Goal: Task Accomplishment & Management: Manage account settings

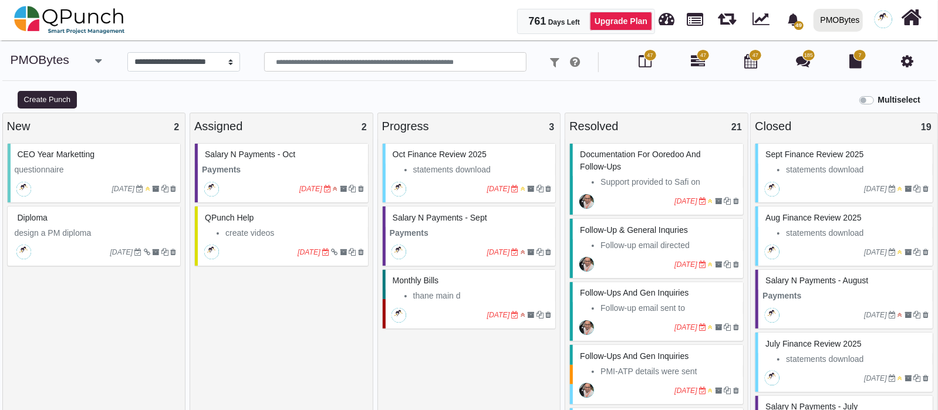
click at [299, 177] on div "30-04-2025" at bounding box center [283, 189] width 170 height 27
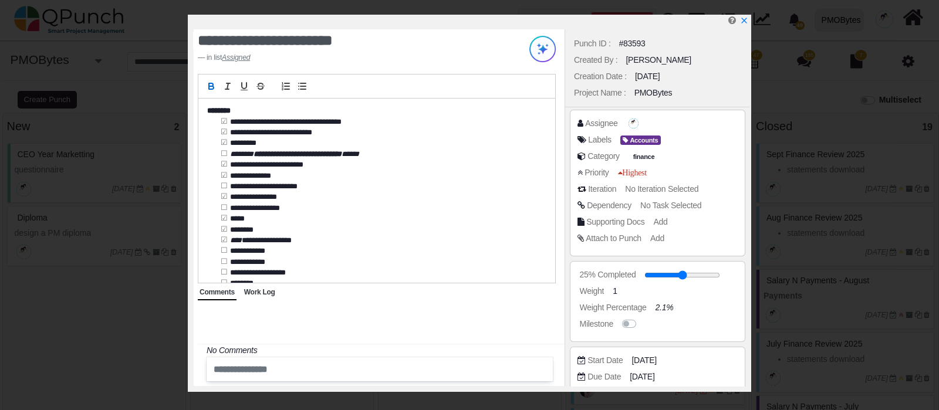
click at [745, 18] on icon "x" at bounding box center [744, 20] width 8 height 8
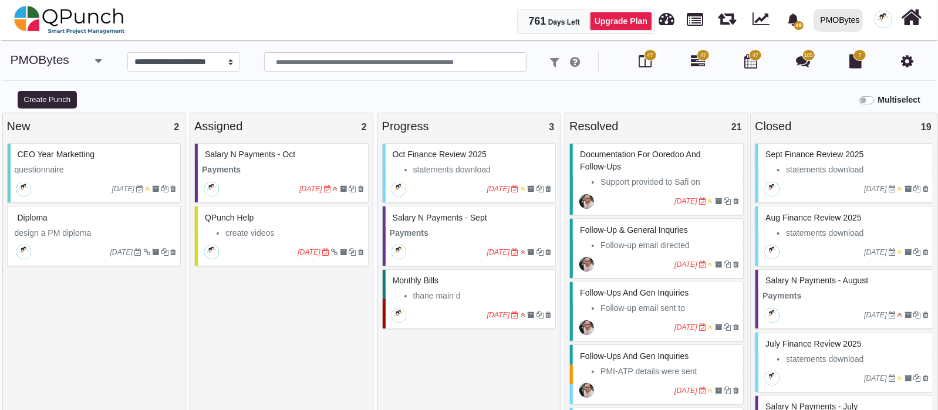
click at [96, 60] on icon "button" at bounding box center [98, 61] width 6 height 12
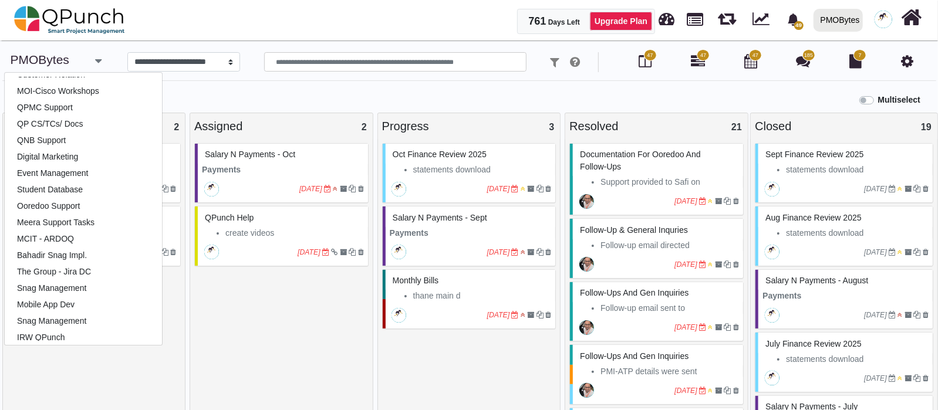
scroll to position [293, 0]
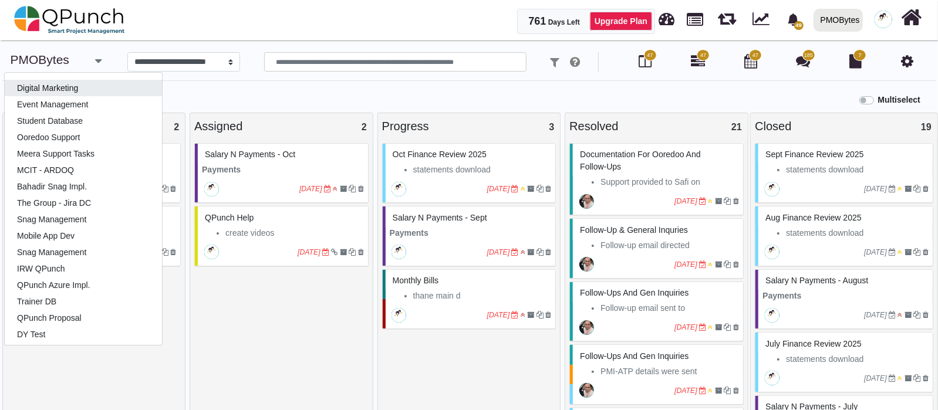
click at [79, 89] on link "Digital Marketing" at bounding box center [83, 88] width 157 height 16
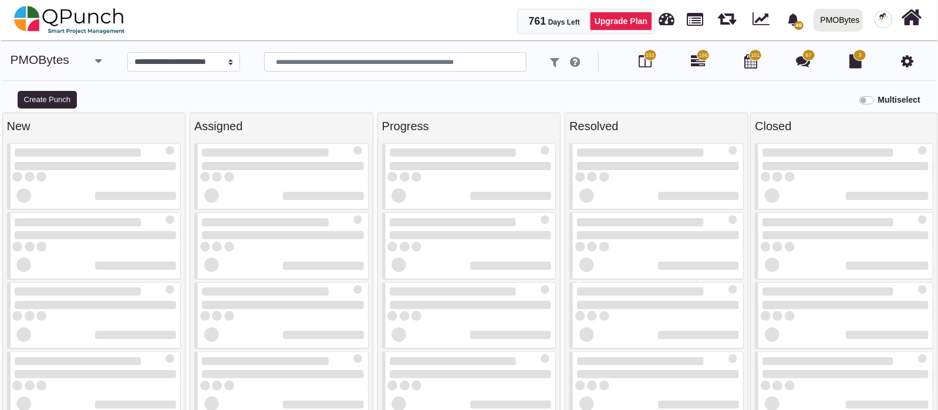
select select "*****"
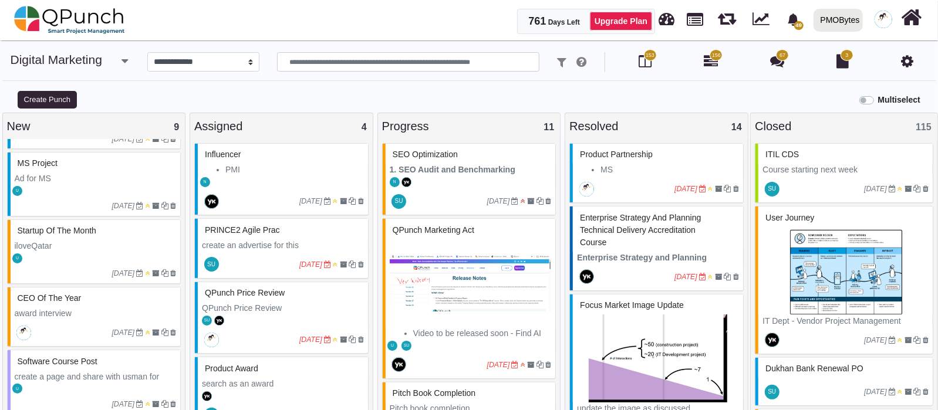
scroll to position [420, 0]
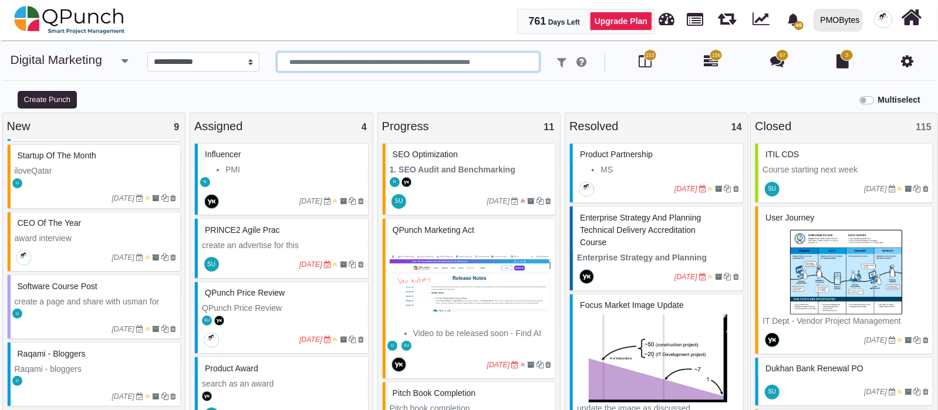
click at [323, 66] on input "text" at bounding box center [408, 62] width 262 height 20
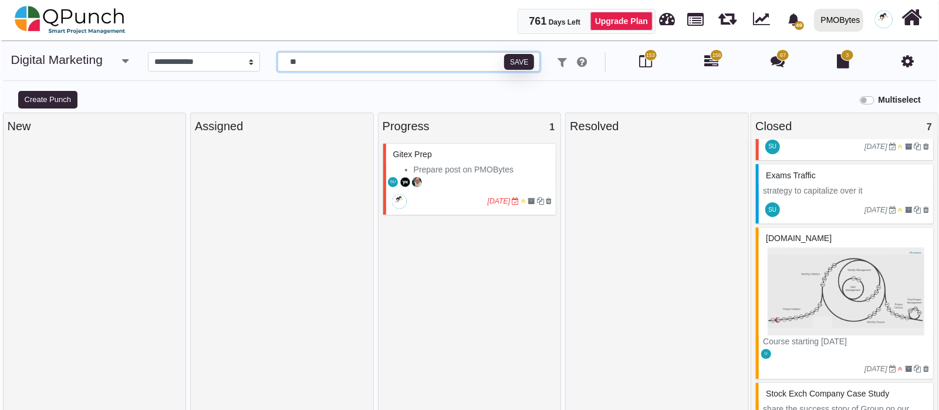
scroll to position [0, 0]
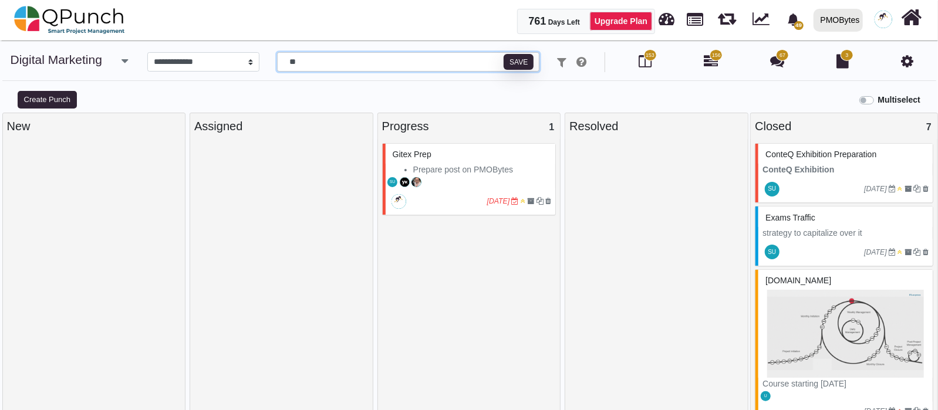
type input "**"
click at [792, 181] on div at bounding box center [822, 189] width 83 height 19
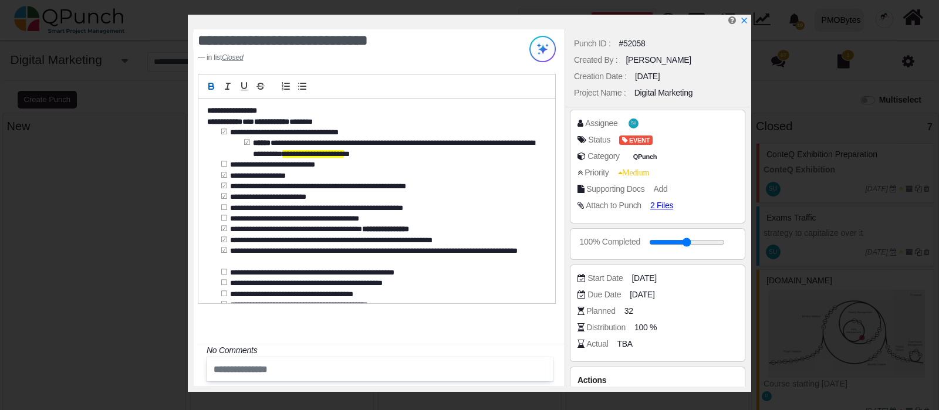
click at [662, 204] on span "2 Files" at bounding box center [661, 205] width 23 height 9
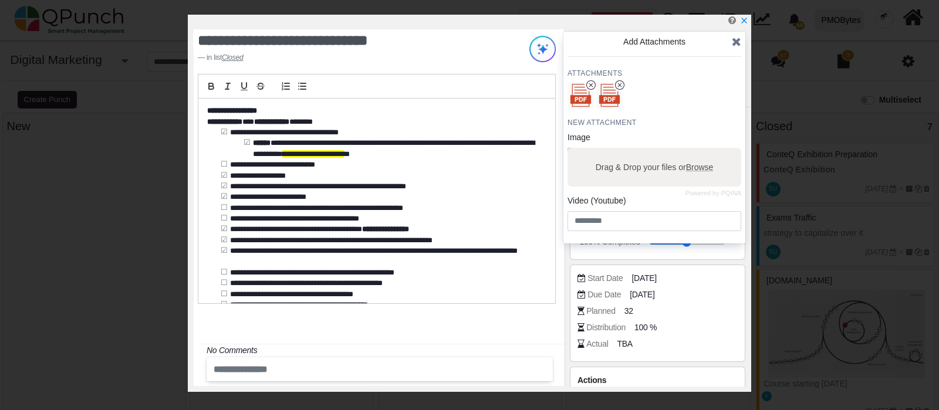
click at [732, 45] on icon at bounding box center [736, 42] width 9 height 12
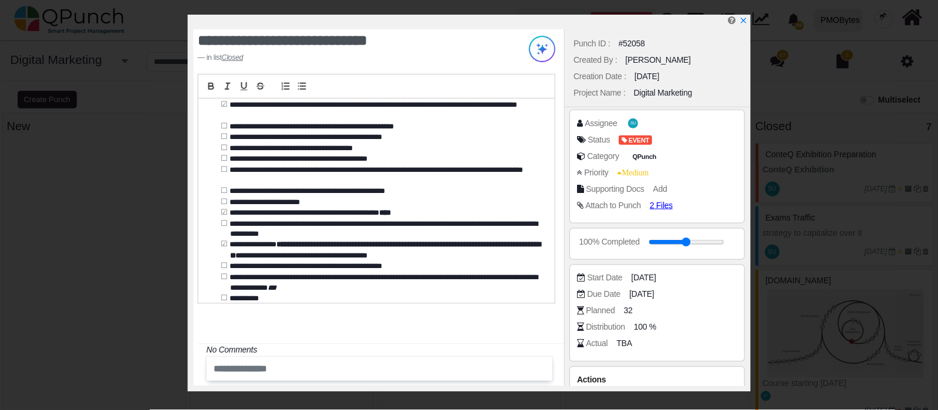
scroll to position [188, 0]
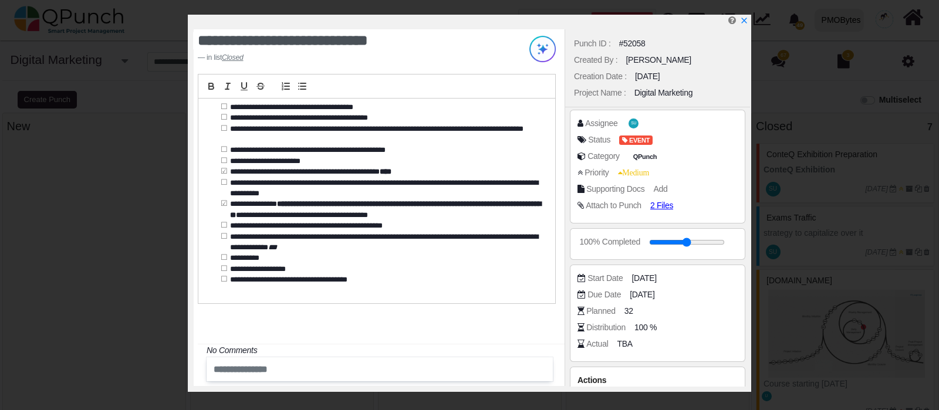
click at [743, 23] on icon "x" at bounding box center [744, 20] width 8 height 8
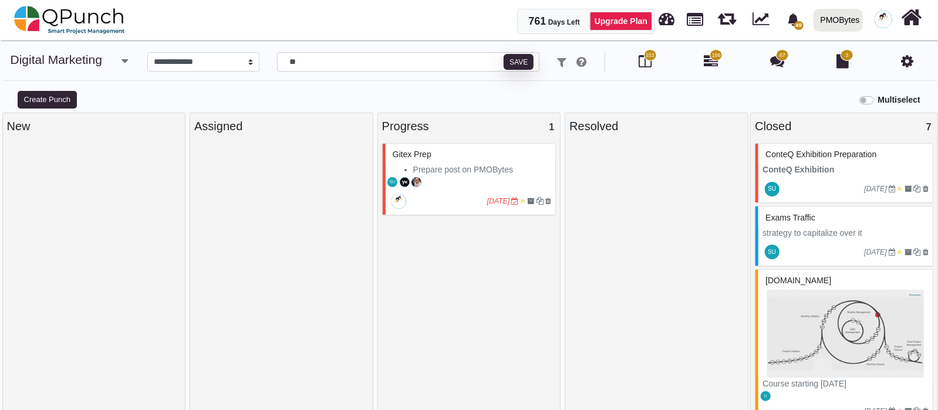
click at [647, 26] on link "Upgrade Plan" at bounding box center [621, 21] width 62 height 19
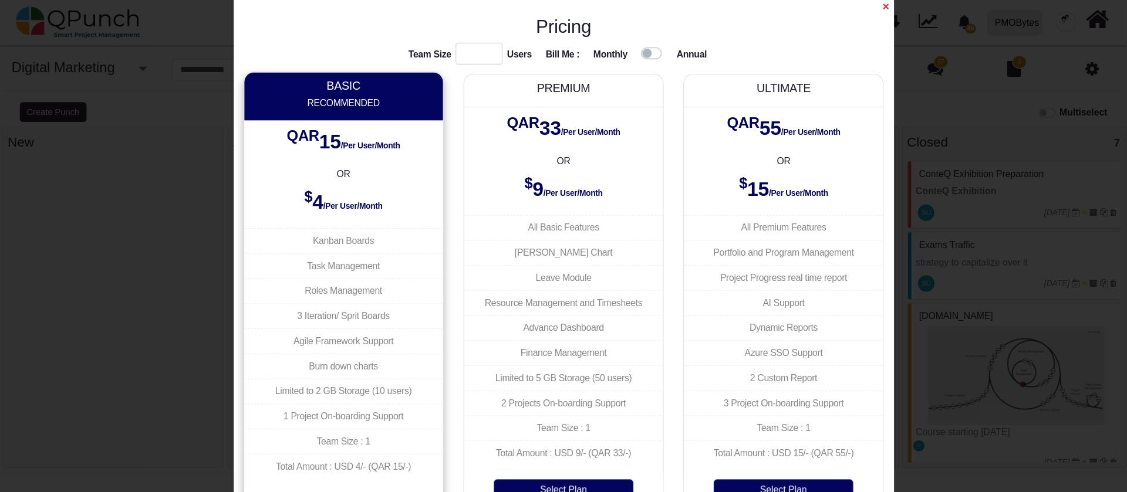
scroll to position [8, 0]
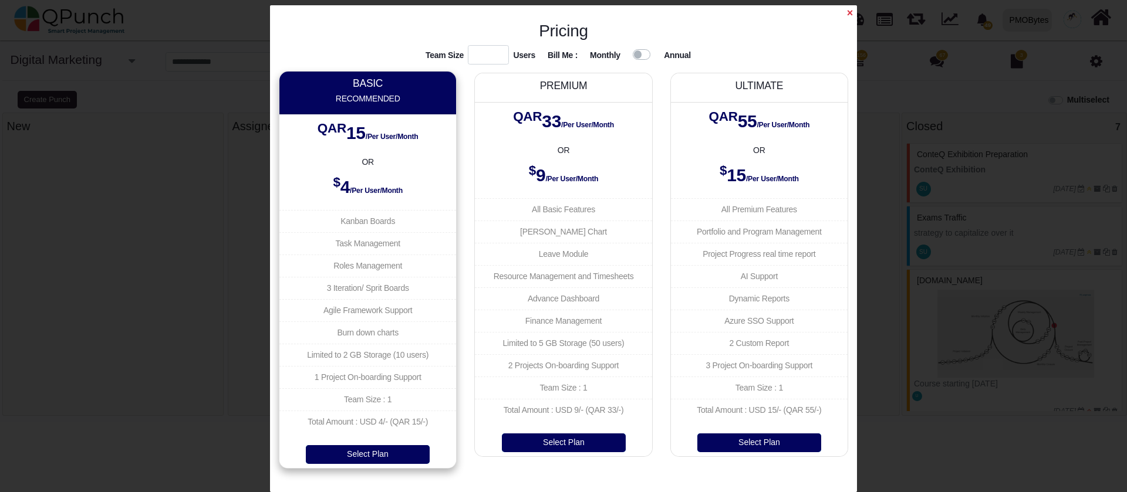
drag, startPoint x: 900, startPoint y: 3, endPoint x: 266, endPoint y: 44, distance: 635.3
click at [266, 44] on div "× Pricing Team Size * Users Bill Me : Monthly Annual BASIC Recommended QAR 15 /…" at bounding box center [563, 246] width 1127 height 492
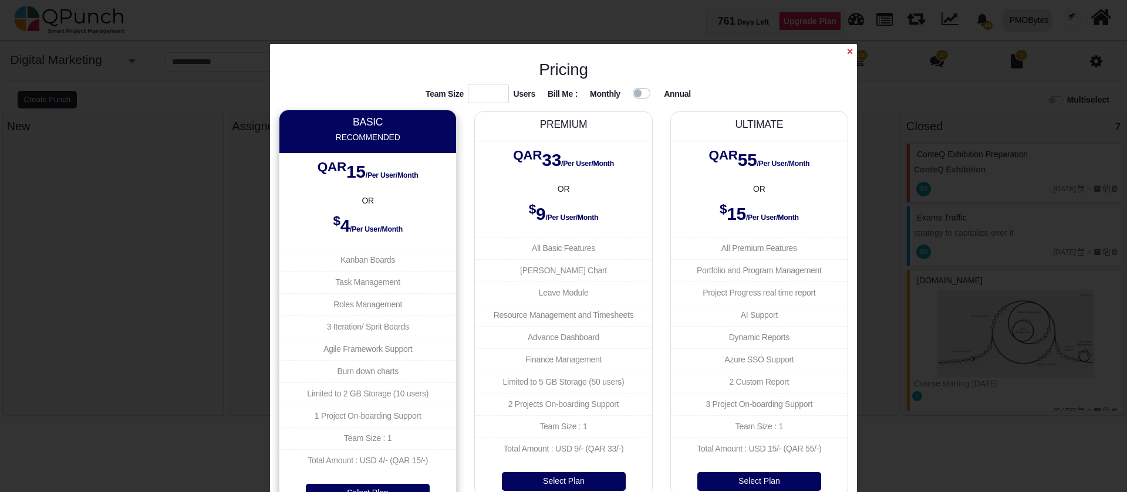
select select "*****"
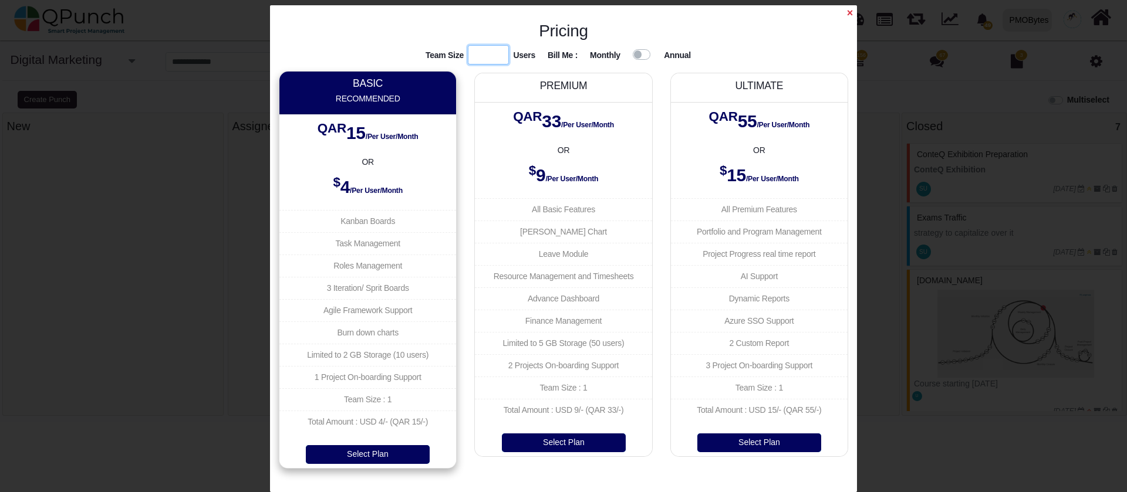
click at [483, 58] on input "*" at bounding box center [489, 55] width 42 height 20
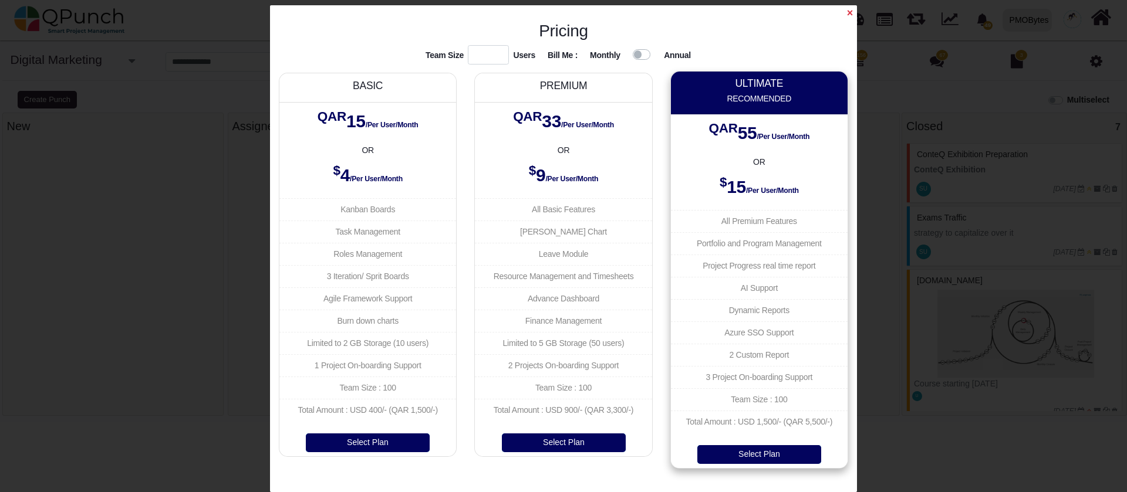
click at [656, 47] on label at bounding box center [656, 47] width 0 height 0
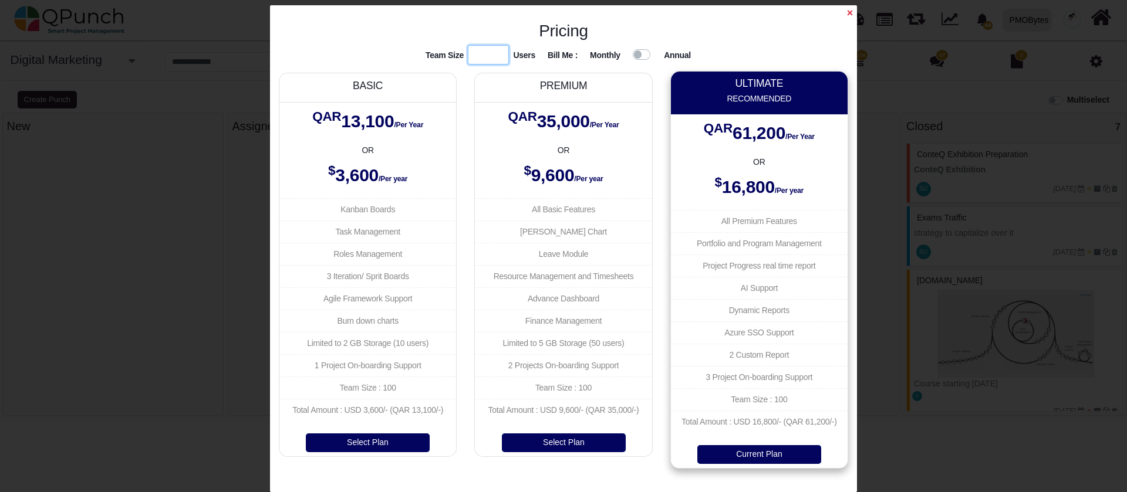
drag, startPoint x: 501, startPoint y: 54, endPoint x: 376, endPoint y: 47, distance: 125.2
click at [377, 47] on div "Team Size *** Users Bill Me : Monthly Annual" at bounding box center [563, 59] width 587 height 28
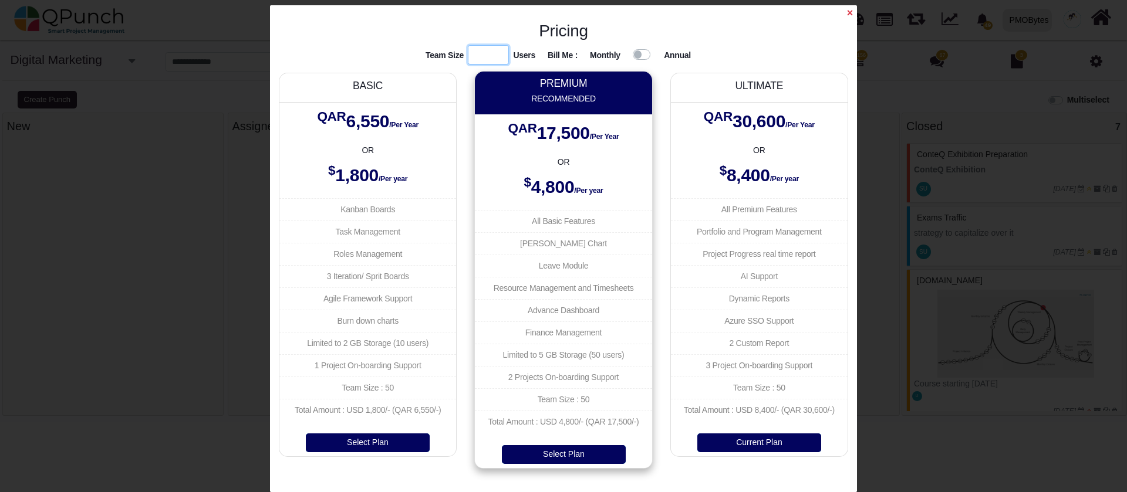
drag, startPoint x: 487, startPoint y: 55, endPoint x: 414, endPoint y: 46, distance: 73.2
click at [414, 46] on div "Team Size ** Users Bill Me : Monthly Annual" at bounding box center [563, 59] width 587 height 28
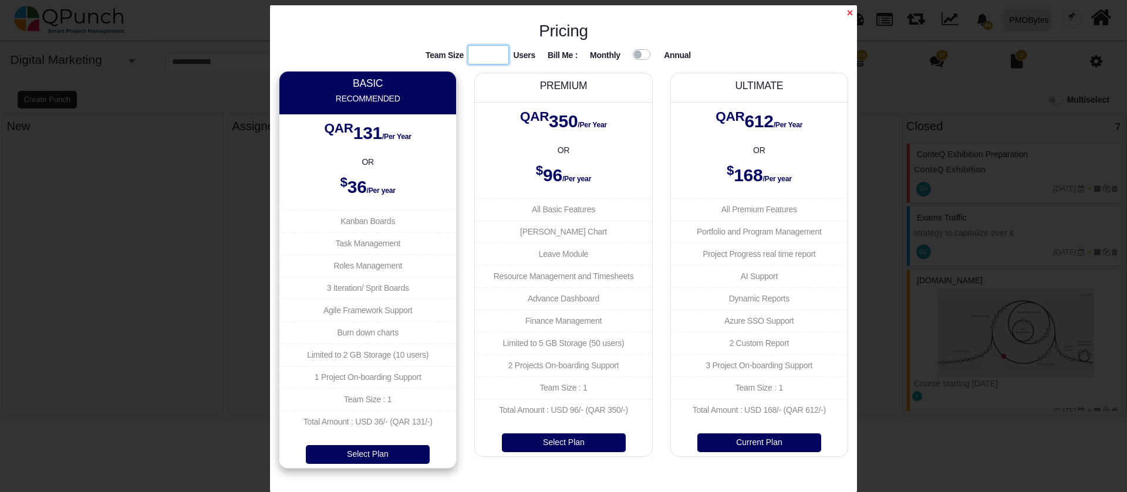
type input "*"
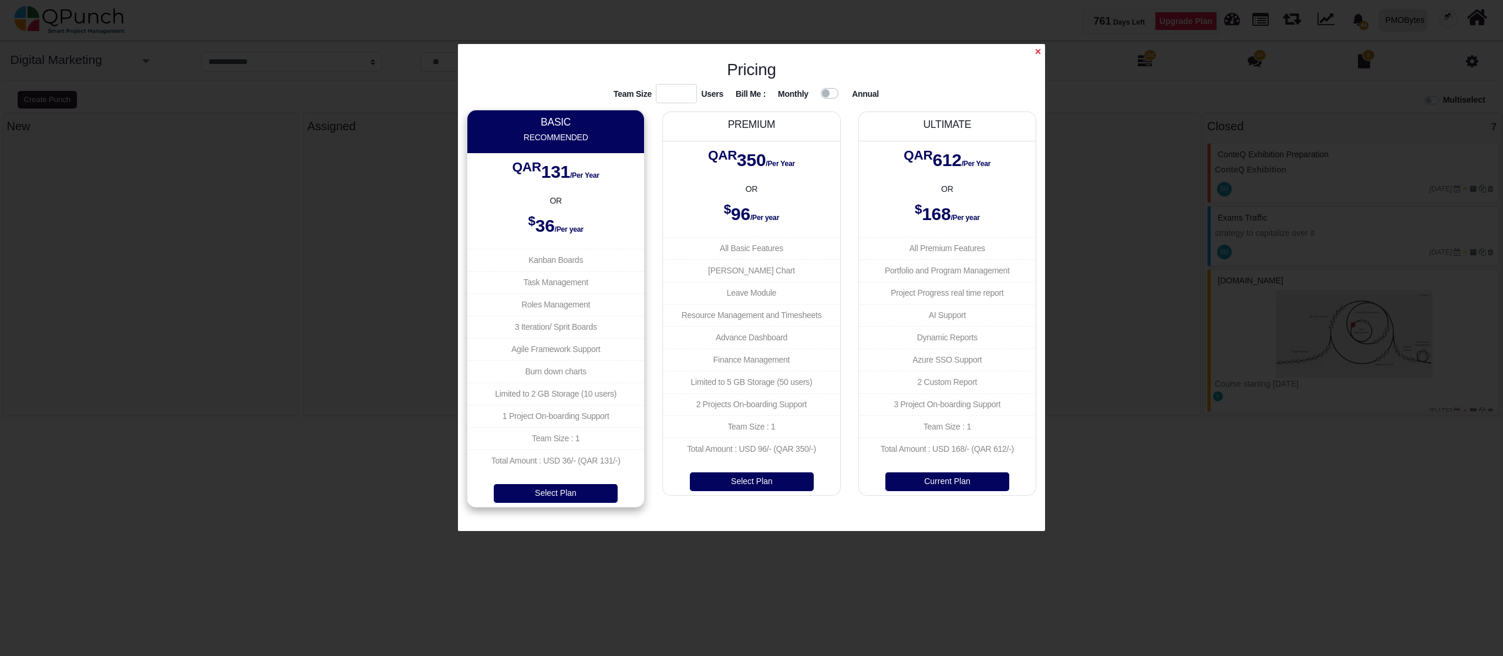
click at [1038, 56] on span "×" at bounding box center [1038, 52] width 6 height 12
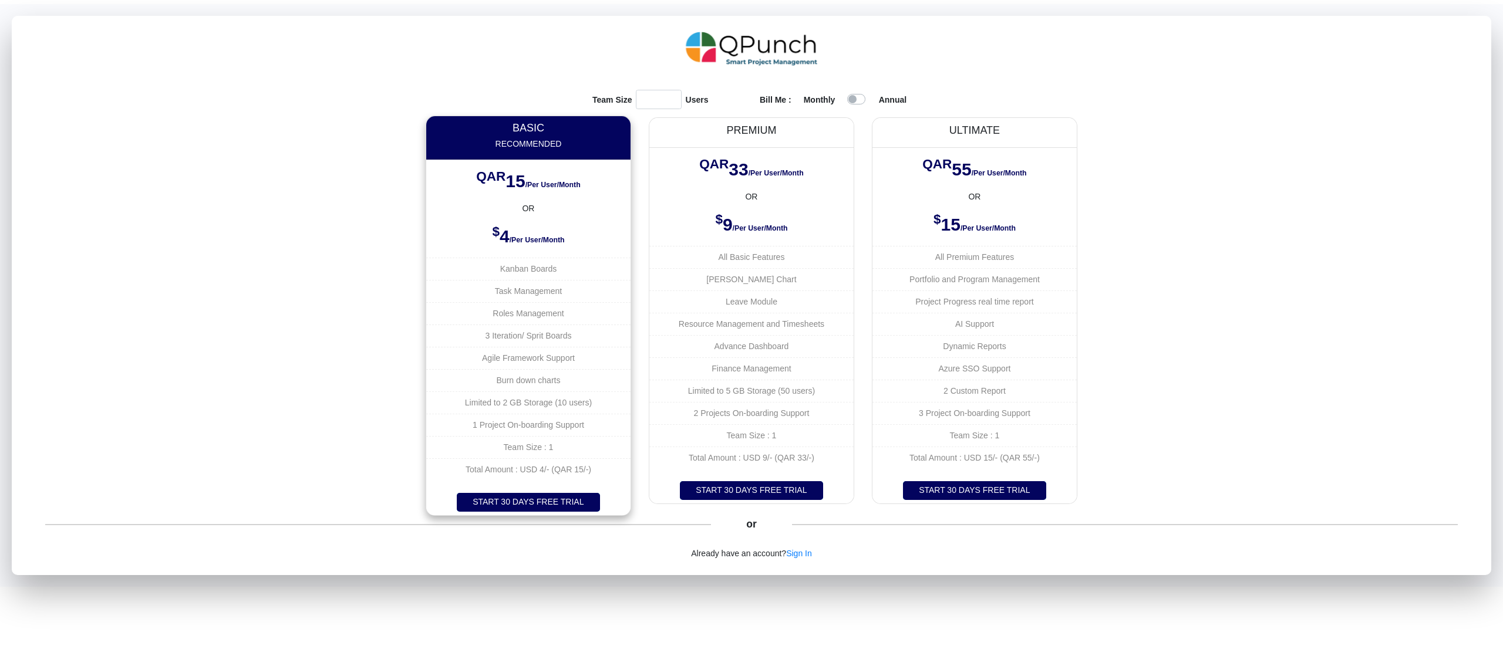
drag, startPoint x: 1008, startPoint y: 0, endPoint x: 264, endPoint y: 418, distance: 853.6
click at [261, 419] on div "Team Size * Users Bill Me : Monthly Annual BASIC Recommended QAR 15 /Per User/M…" at bounding box center [751, 299] width 1479 height 435
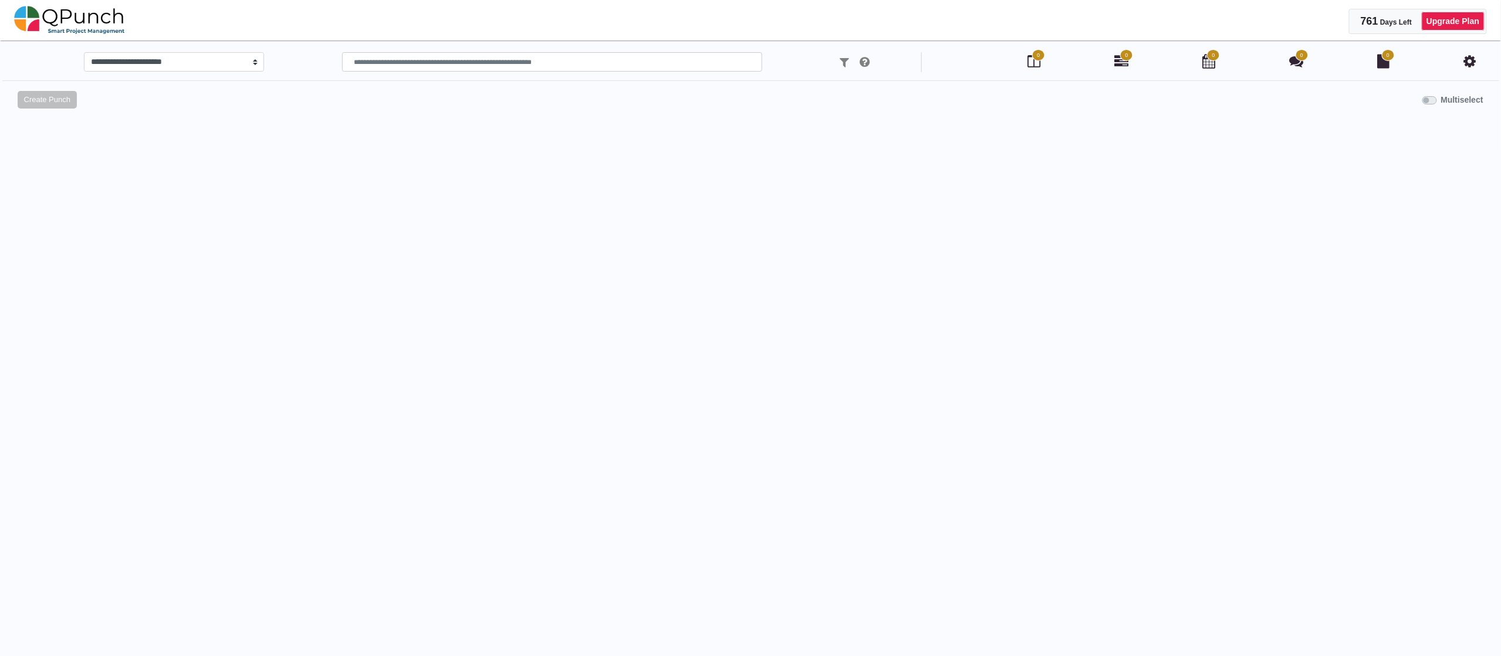
select select "*****"
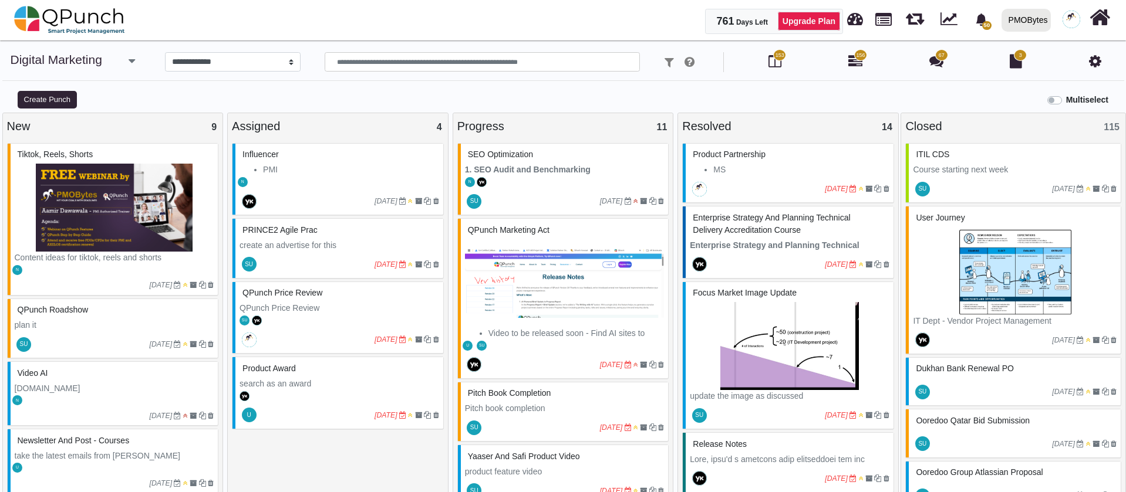
drag, startPoint x: 1388, startPoint y: 4, endPoint x: 424, endPoint y: 89, distance: 967.6
click at [424, 89] on div "Multiselect" at bounding box center [704, 98] width 845 height 19
